Goal: Information Seeking & Learning: Learn about a topic

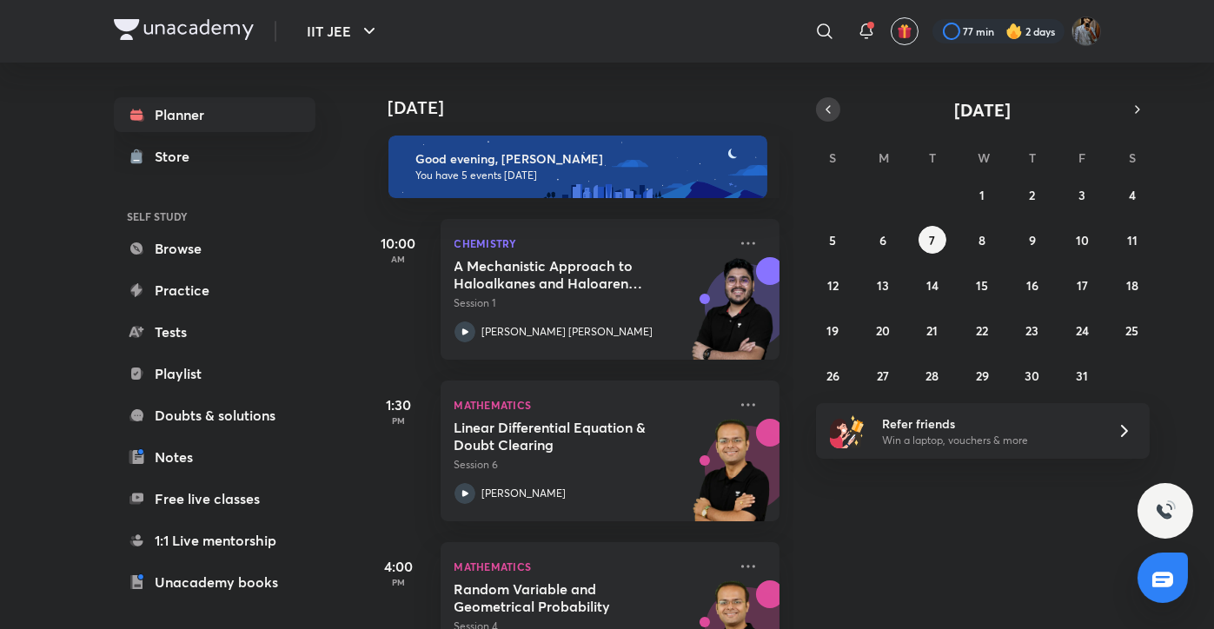
drag, startPoint x: 815, startPoint y: 116, endPoint x: 830, endPoint y: 114, distance: 14.9
click at [830, 114] on div "[DATE]" at bounding box center [983, 109] width 334 height 24
click at [830, 114] on icon "button" at bounding box center [828, 110] width 14 height 16
click at [877, 370] on abbr "29" at bounding box center [882, 375] width 13 height 17
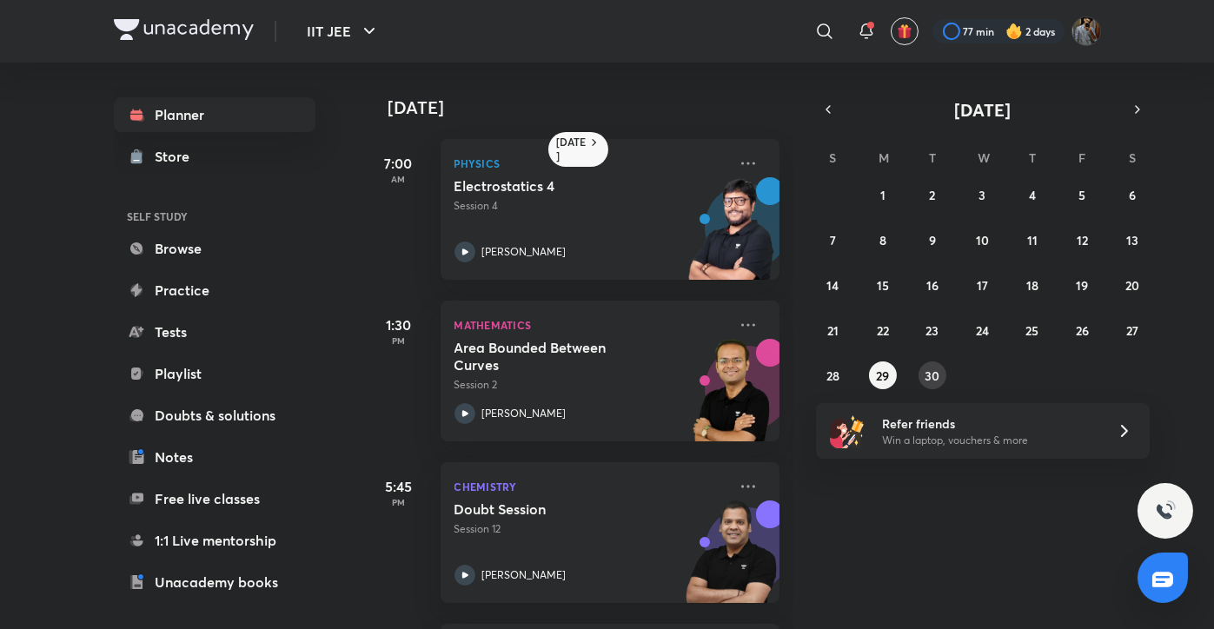
click at [929, 371] on abbr "30" at bounding box center [932, 375] width 15 height 17
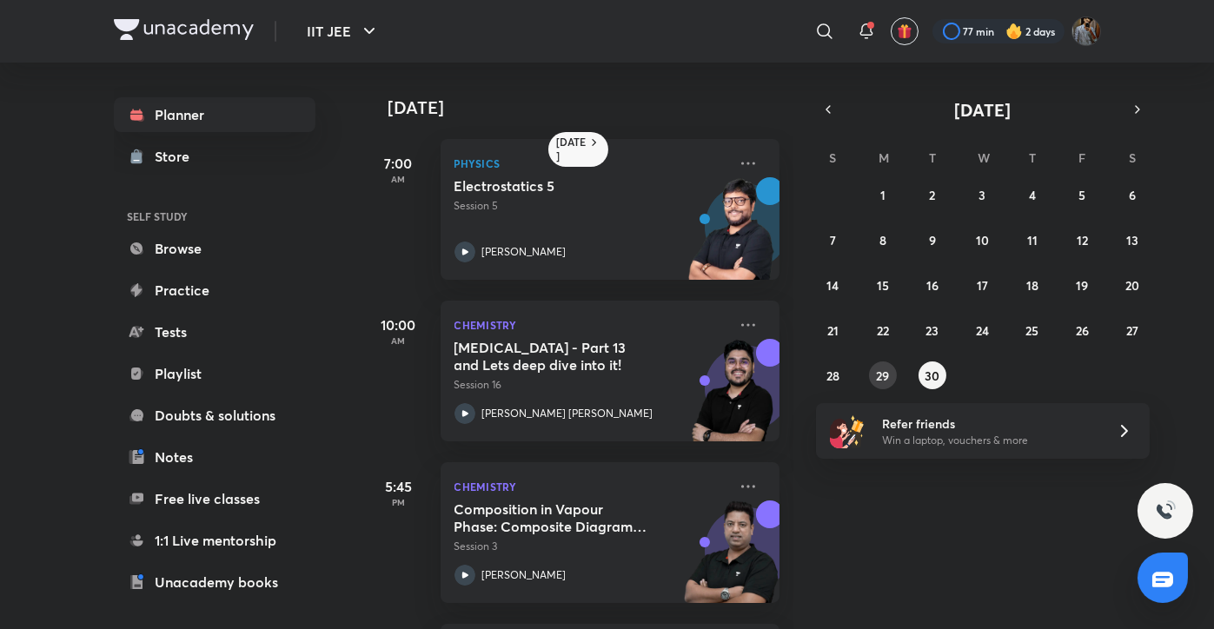
click at [877, 377] on abbr "29" at bounding box center [882, 375] width 13 height 17
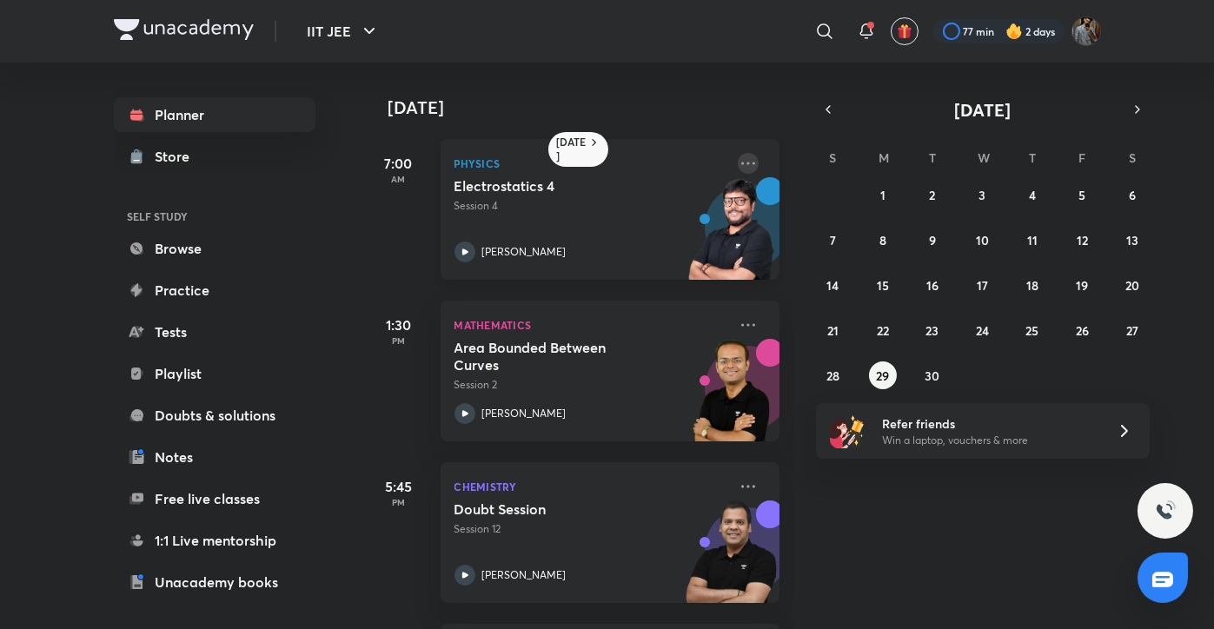
click at [738, 166] on icon at bounding box center [748, 163] width 21 height 21
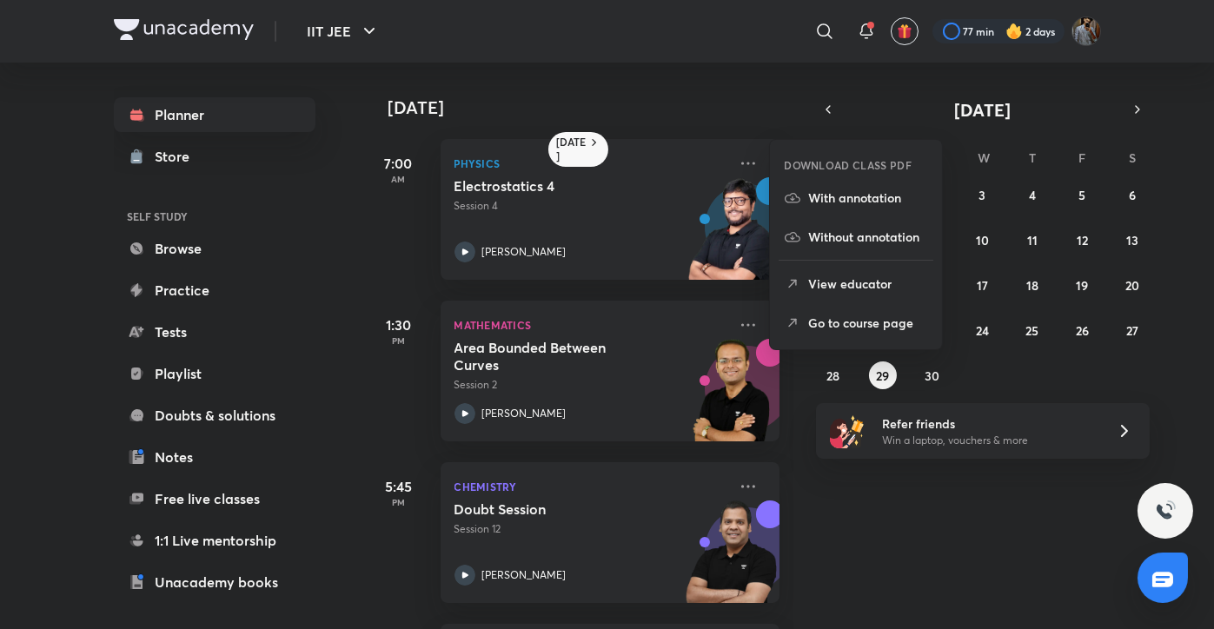
click at [857, 325] on p "Go to course page" at bounding box center [868, 323] width 120 height 18
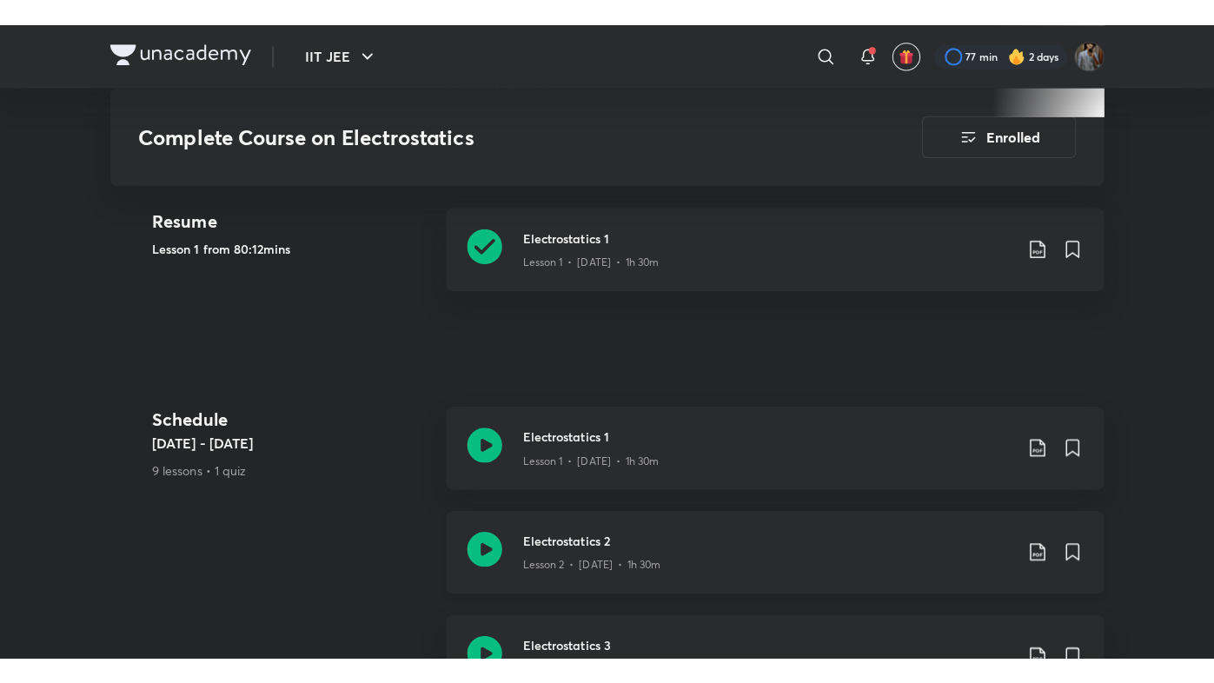
scroll to position [791, 0]
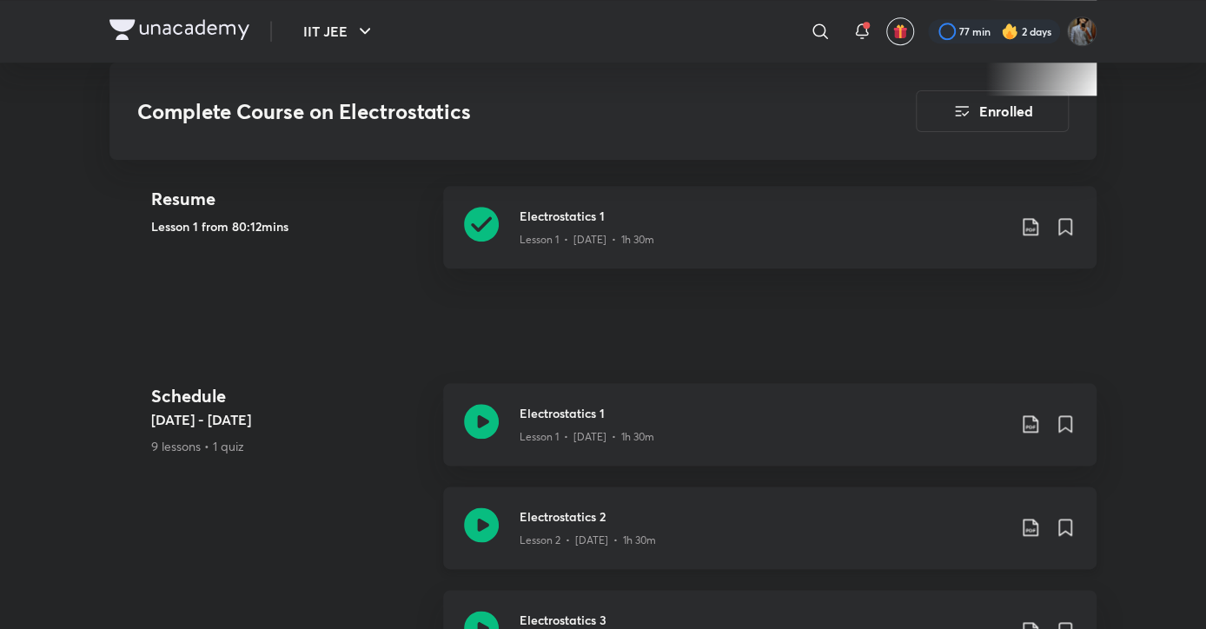
click at [481, 524] on icon at bounding box center [481, 524] width 35 height 35
